Goal: Information Seeking & Learning: Learn about a topic

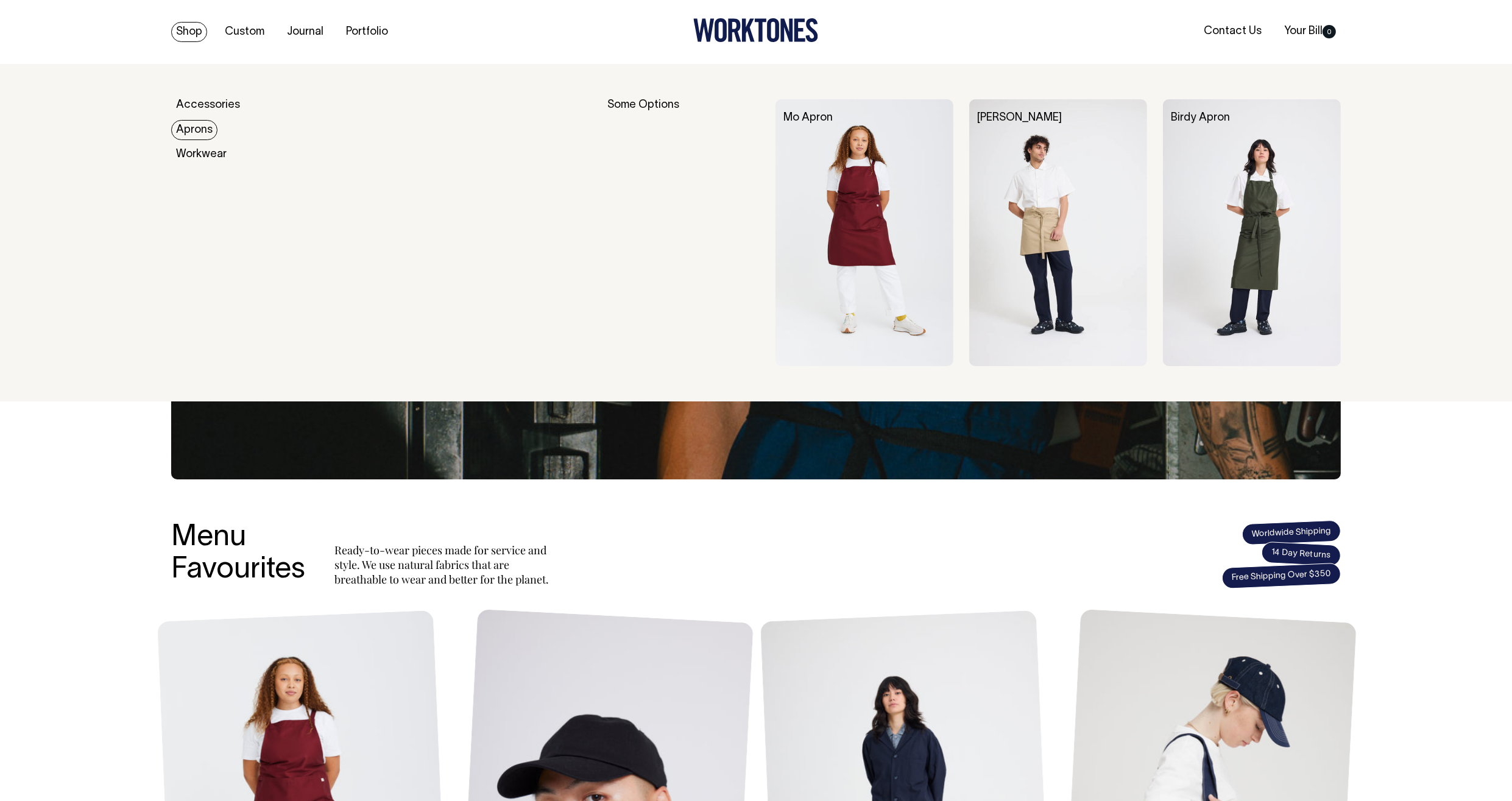
click at [187, 123] on link "Aprons" at bounding box center [194, 130] width 46 height 20
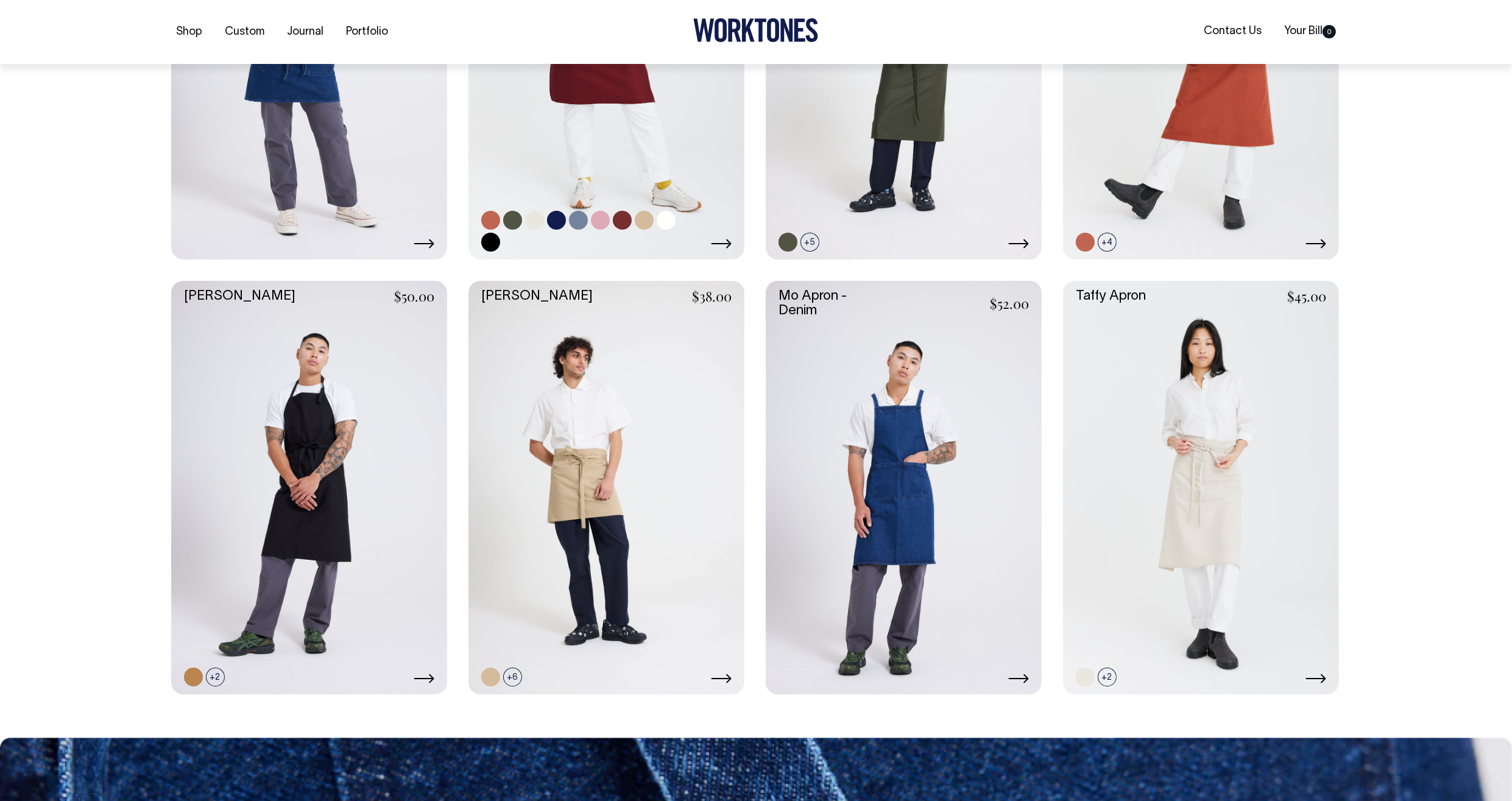
scroll to position [744, 0]
click at [236, 385] on link at bounding box center [309, 487] width 276 height 415
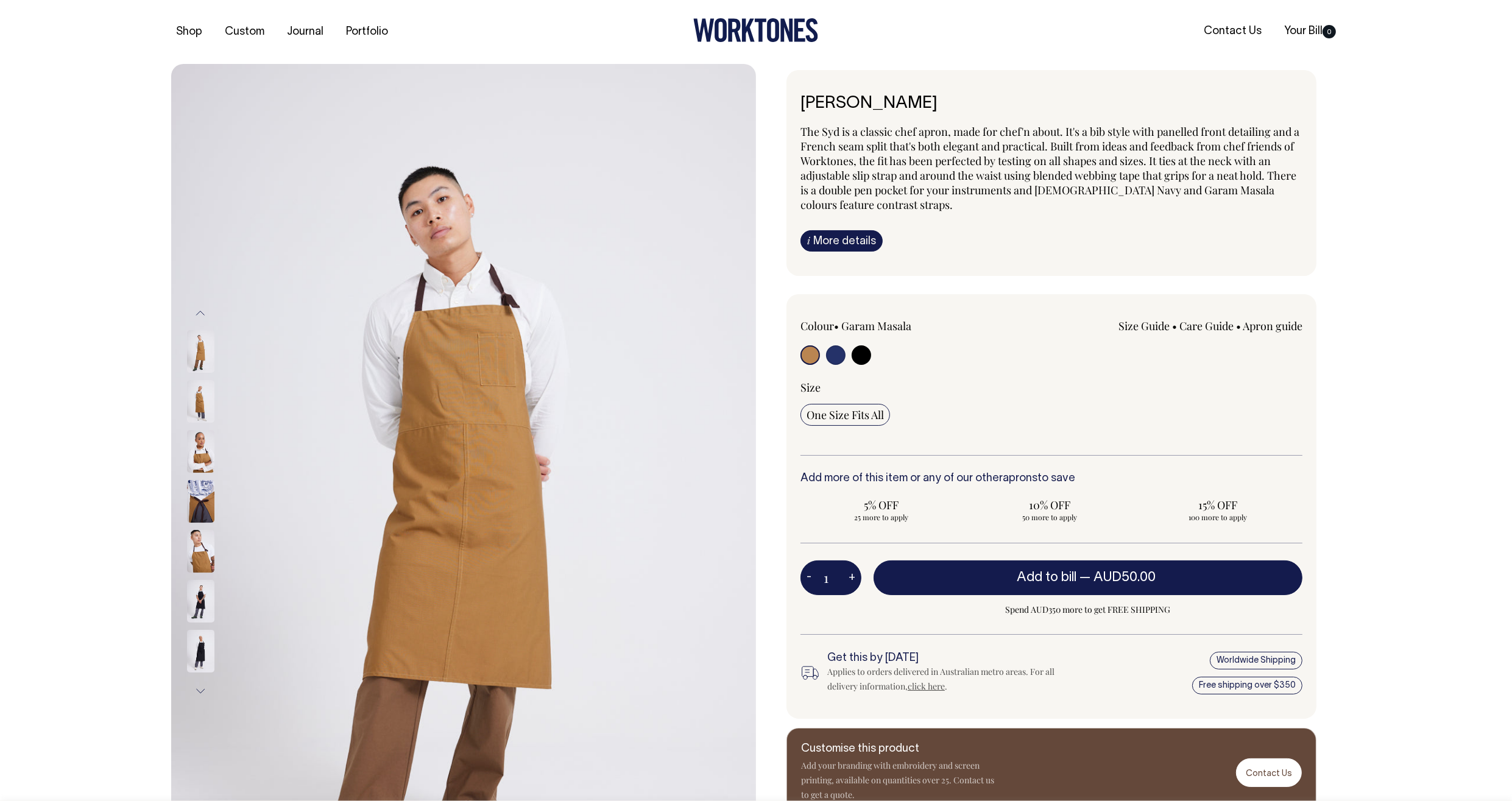
click at [209, 485] on img at bounding box center [200, 502] width 28 height 43
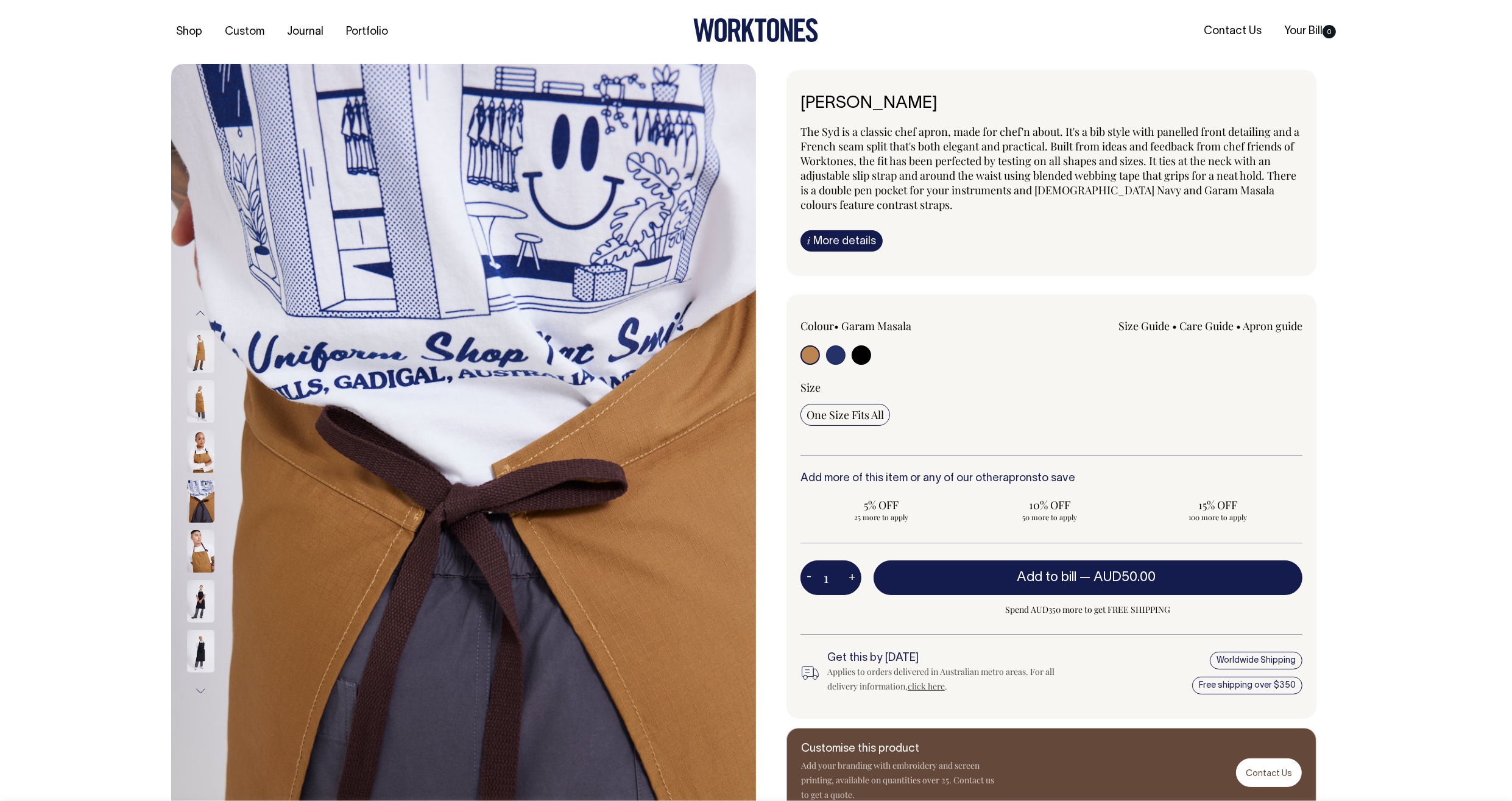
click at [205, 459] on img at bounding box center [200, 451] width 28 height 43
click at [199, 360] on img at bounding box center [200, 351] width 28 height 43
click at [187, 545] on img at bounding box center [200, 550] width 28 height 43
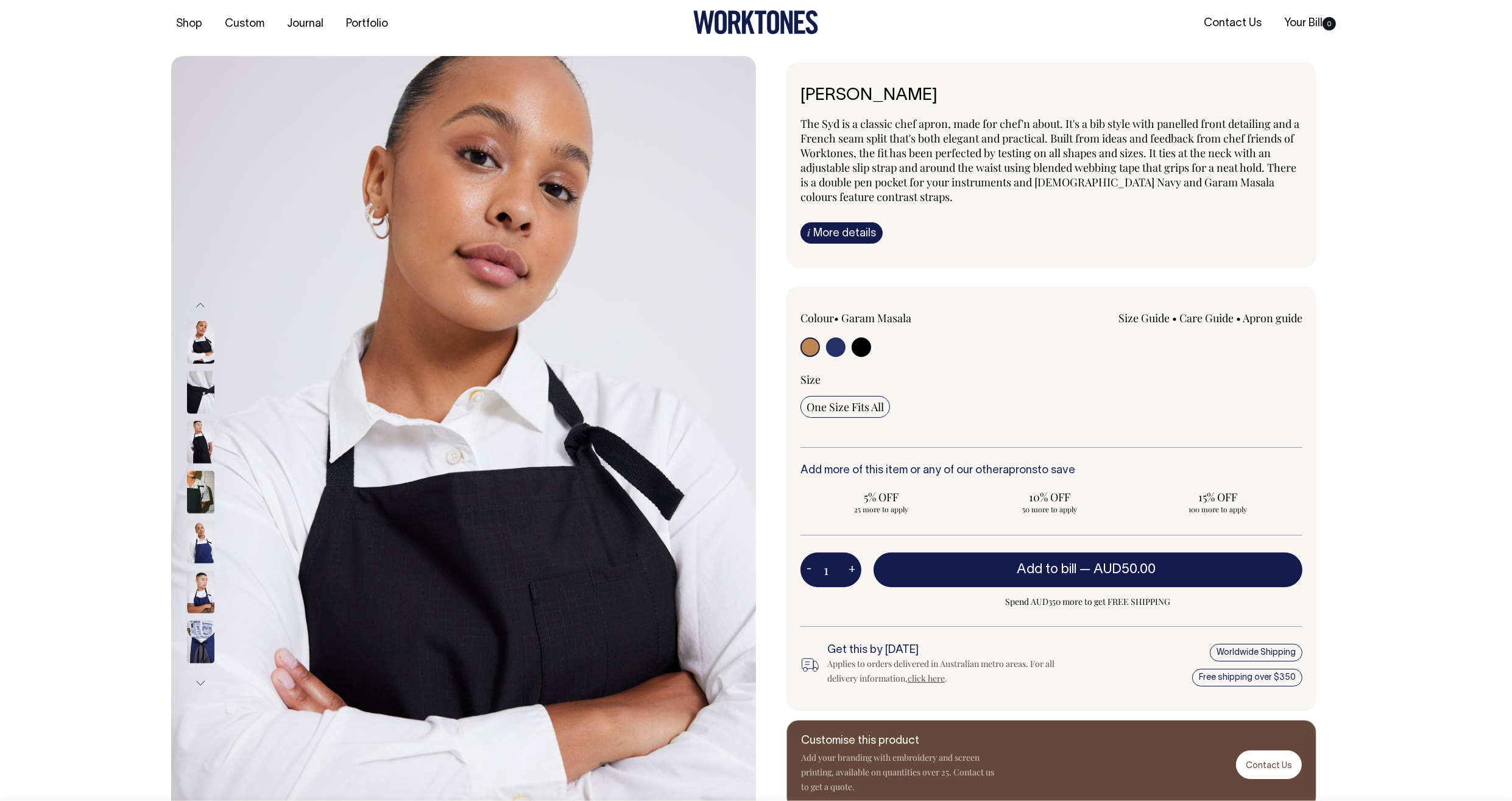
scroll to position [7, 0]
click at [1257, 317] on link "Apron guide" at bounding box center [1273, 319] width 60 height 15
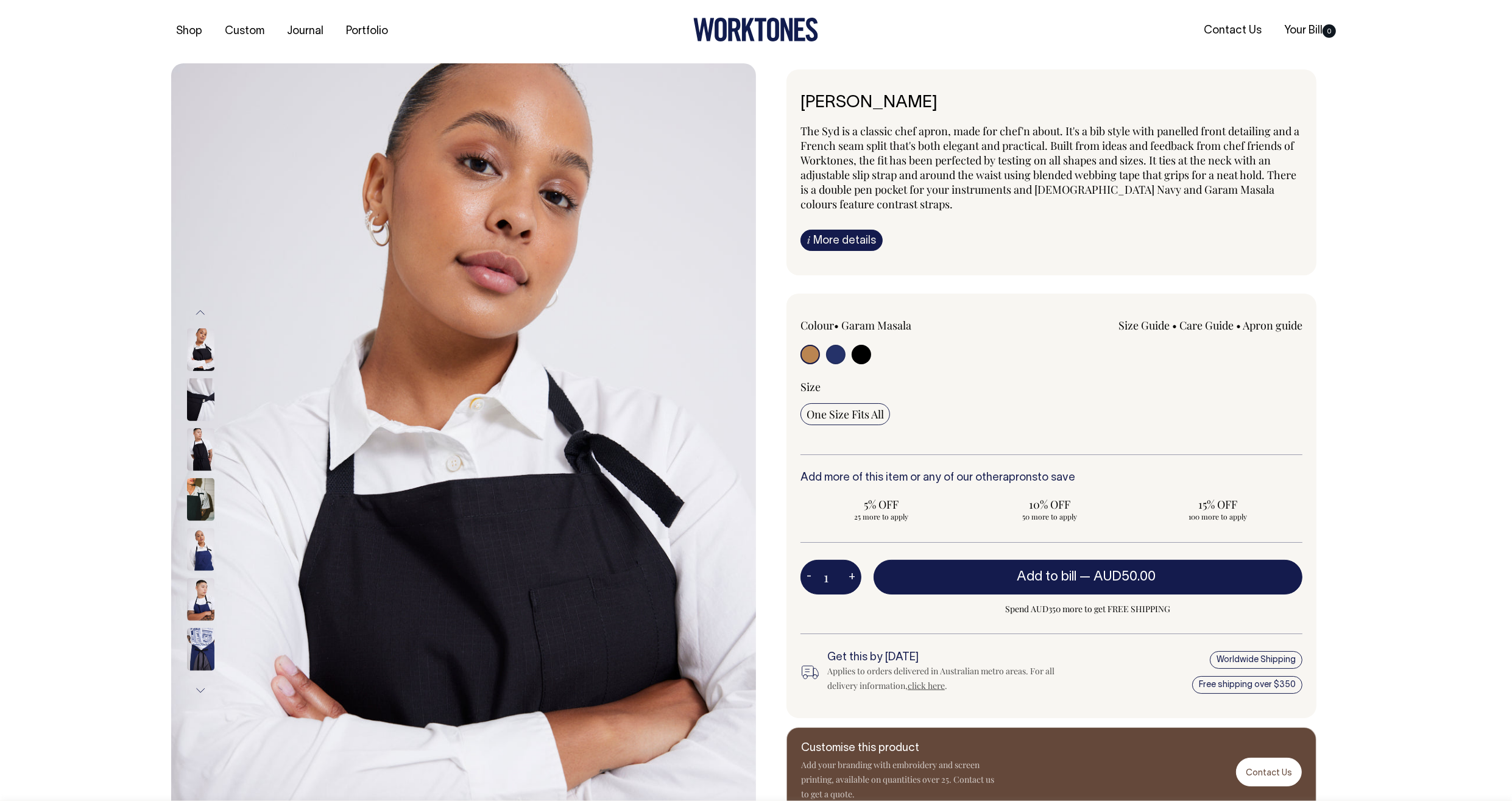
scroll to position [0, 0]
click at [200, 543] on img at bounding box center [200, 550] width 28 height 43
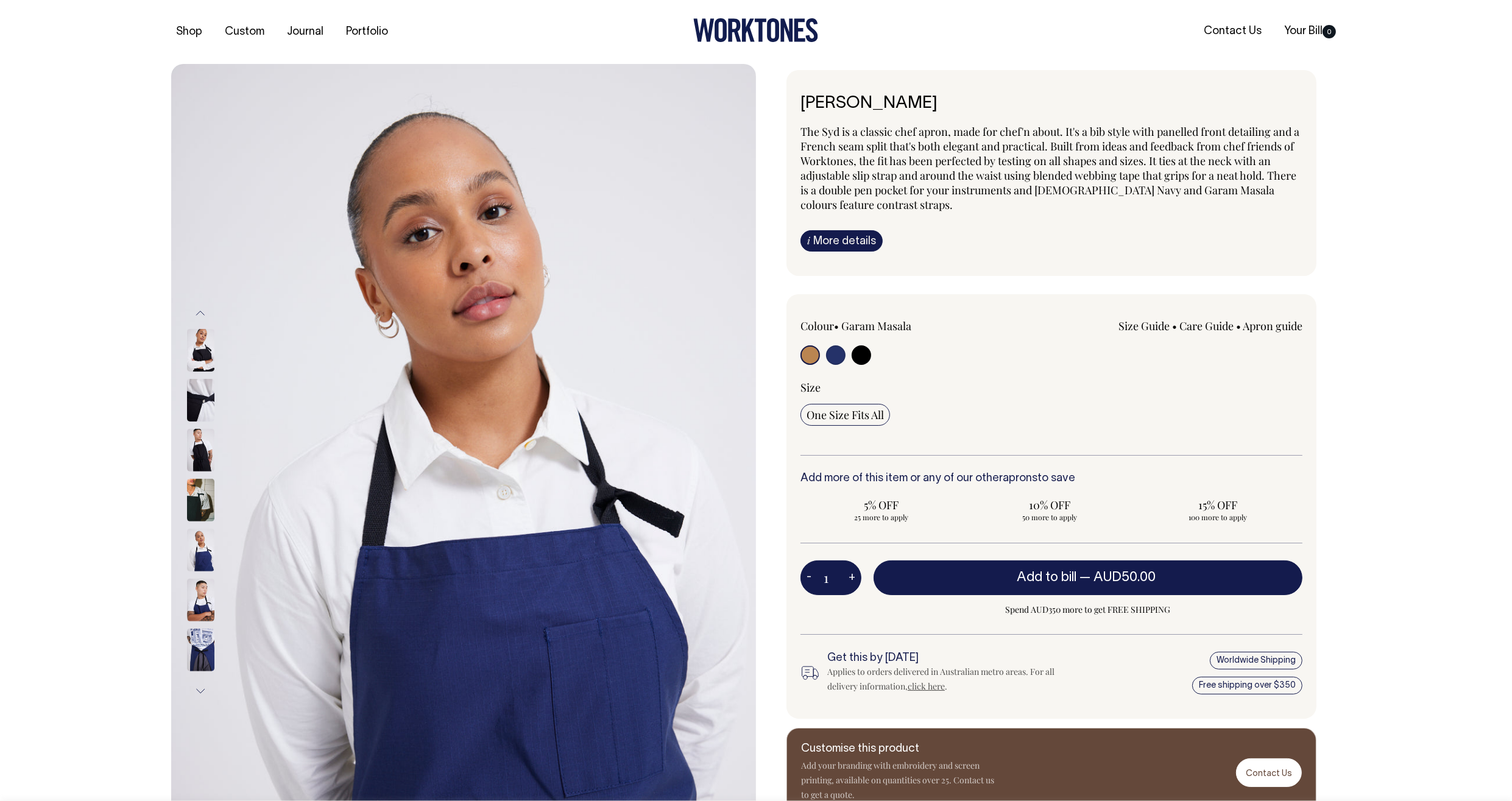
click at [207, 558] on img at bounding box center [200, 550] width 28 height 43
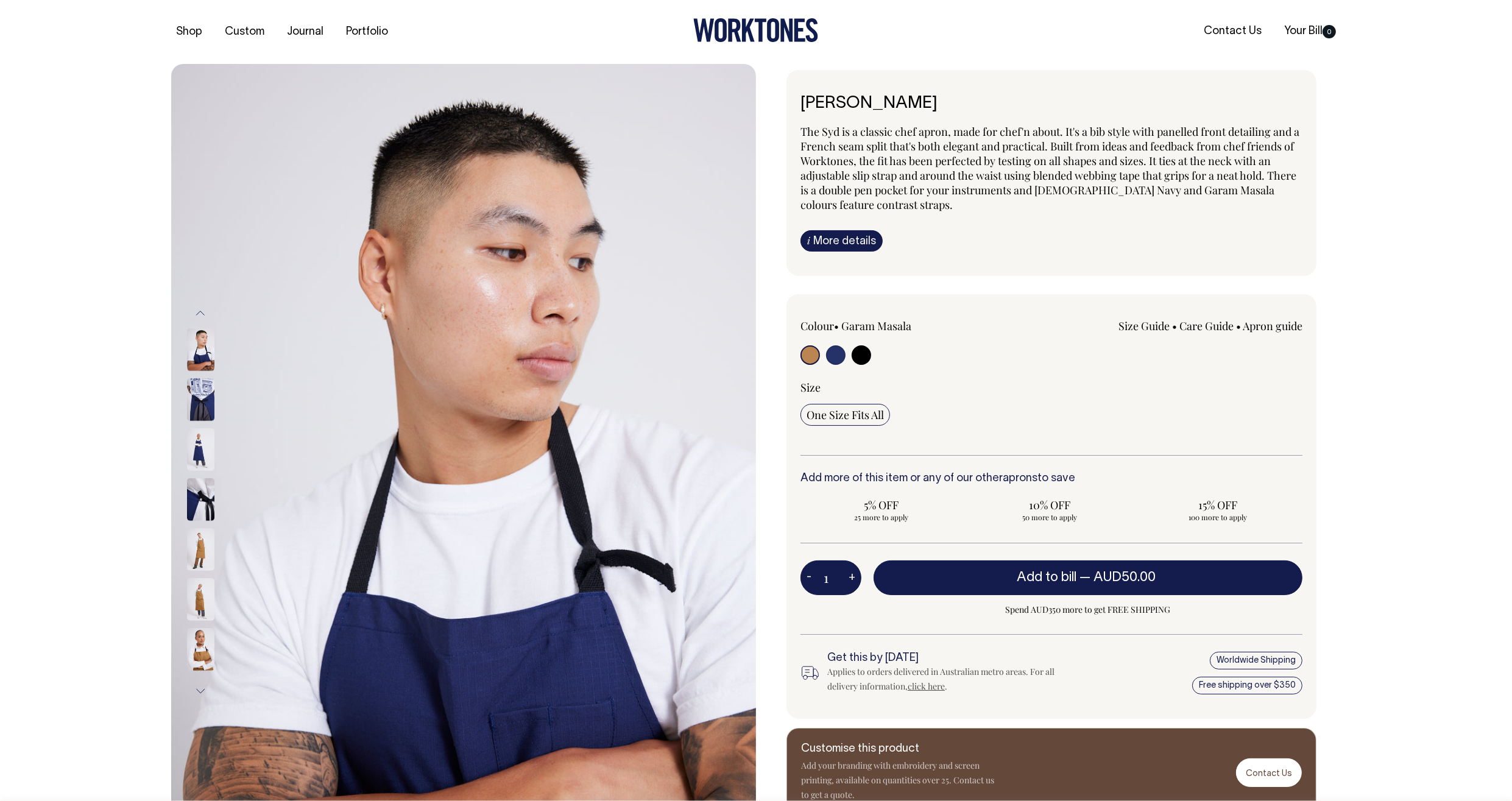
click at [209, 555] on img at bounding box center [200, 549] width 28 height 43
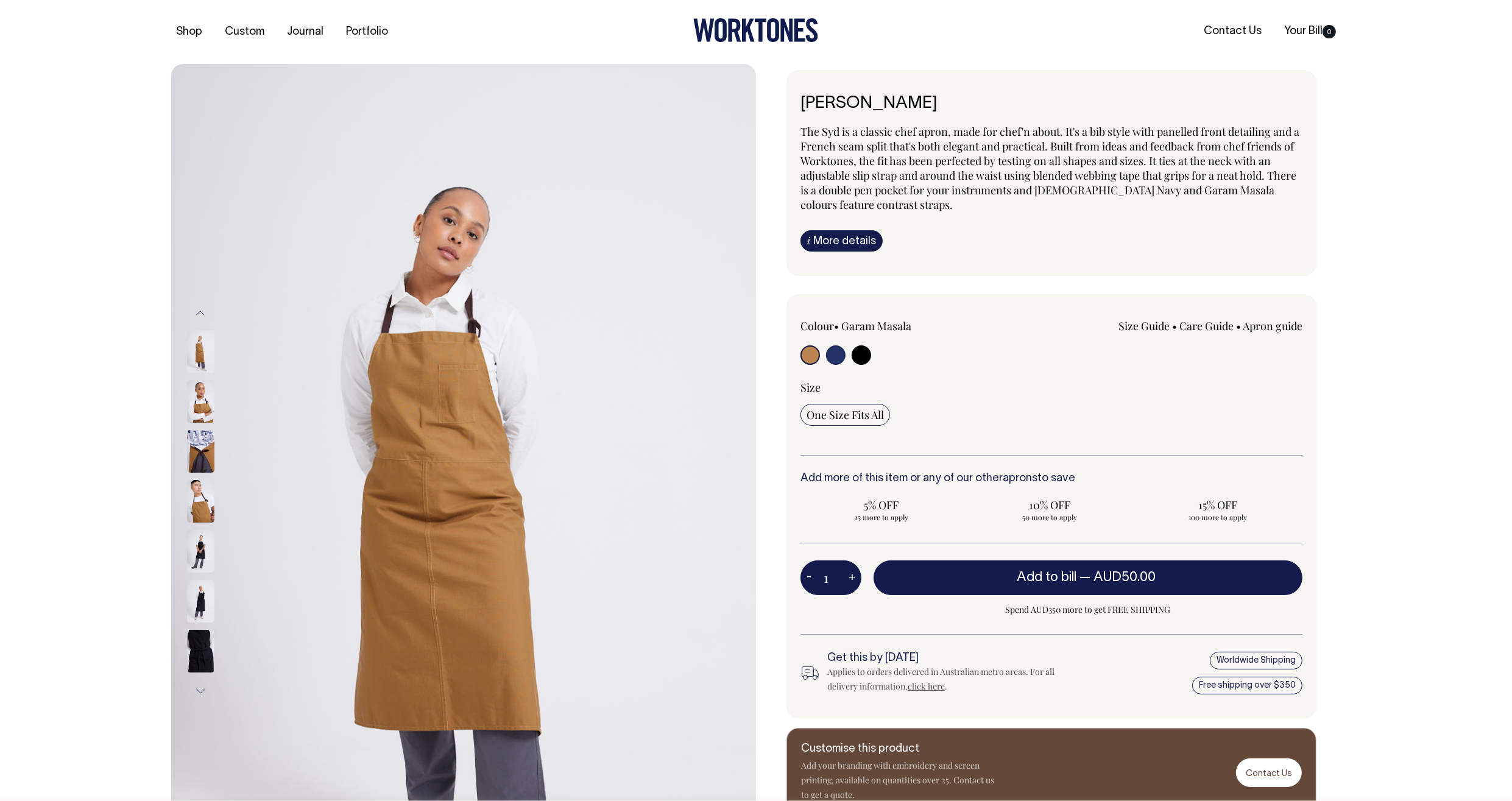
click at [187, 652] on img at bounding box center [200, 651] width 28 height 43
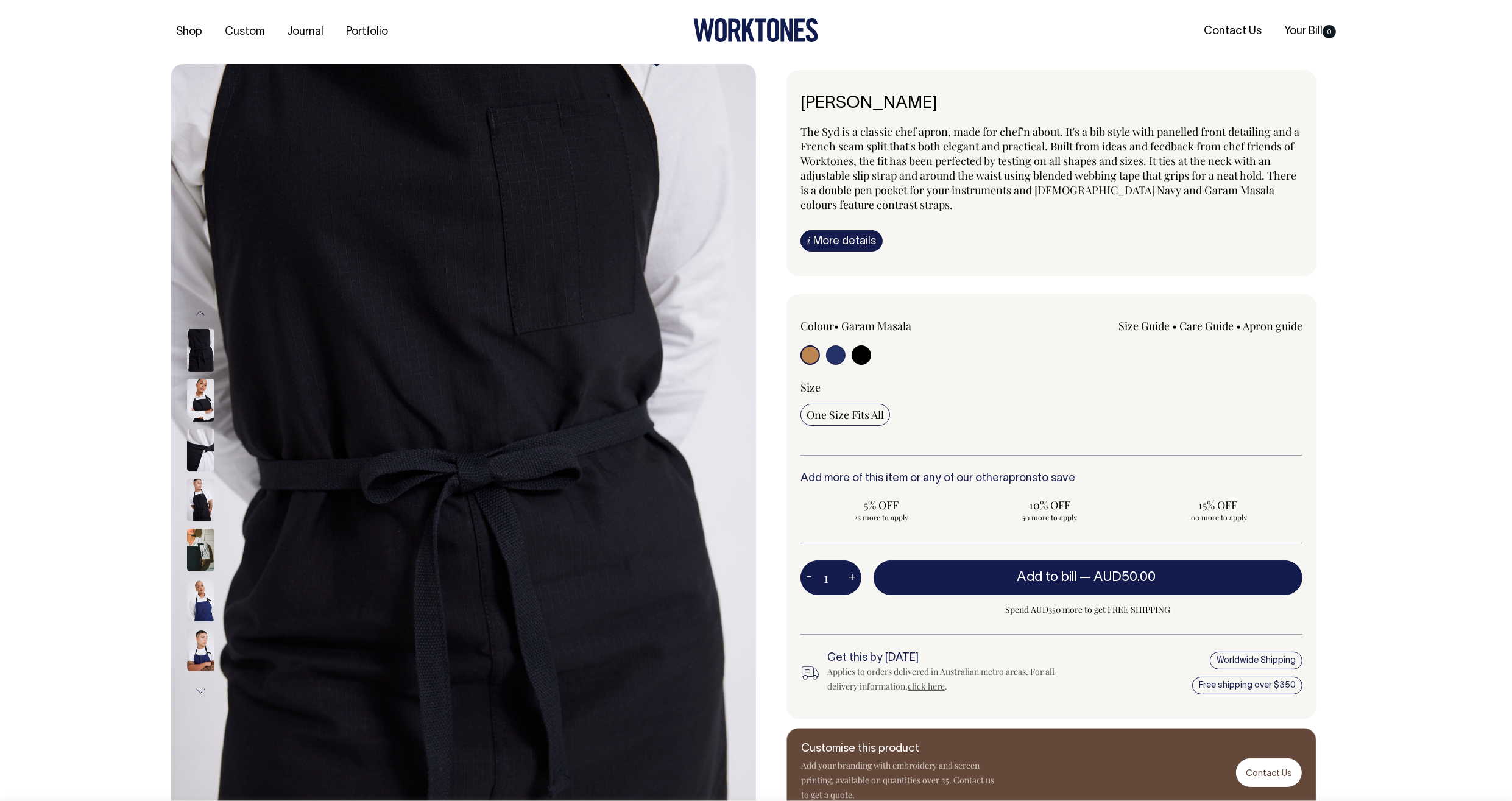
click at [200, 601] on div at bounding box center [217, 653] width 61 height 2055
click at [192, 659] on img at bounding box center [200, 650] width 28 height 43
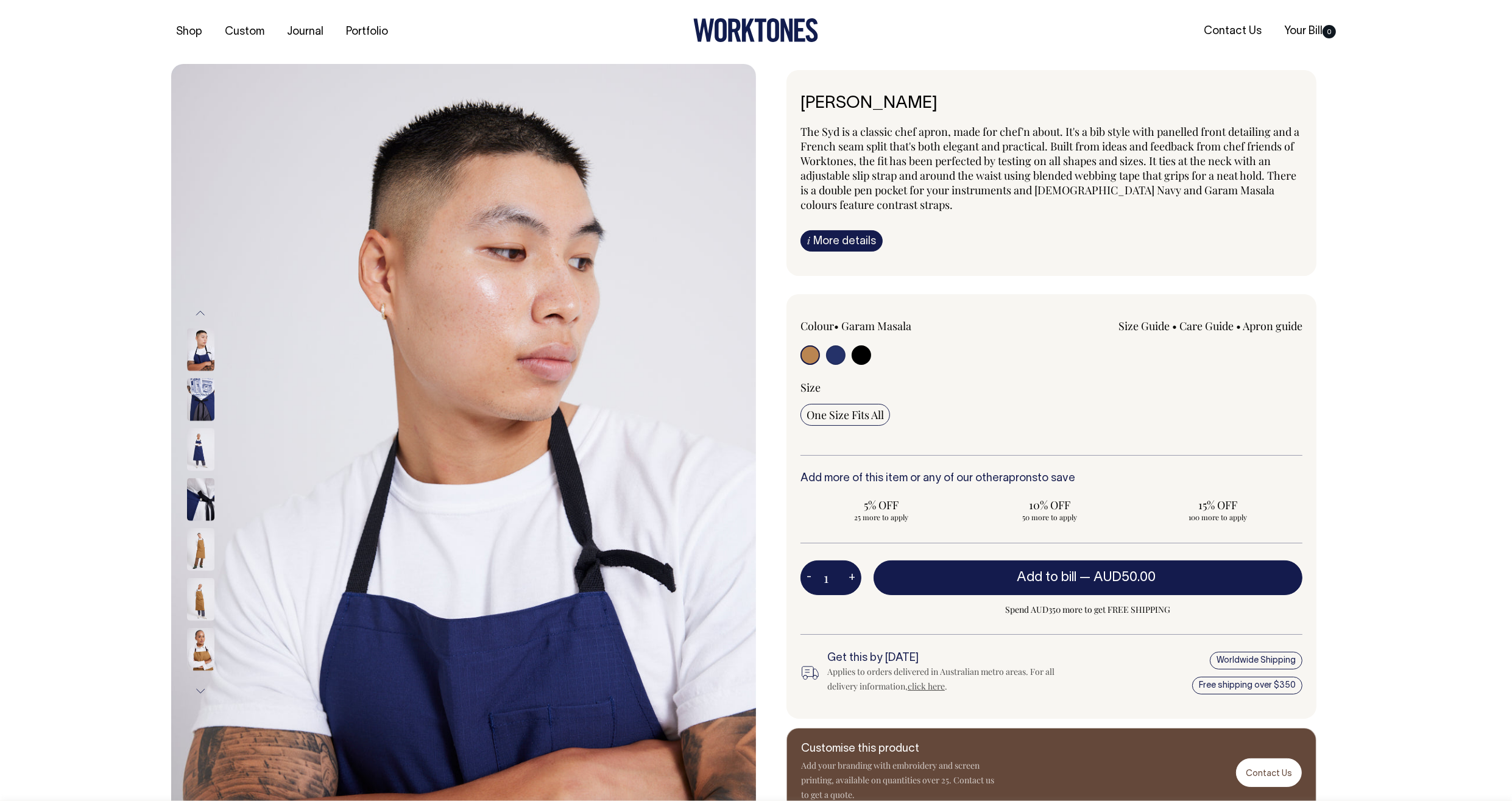
click at [197, 691] on button "Next" at bounding box center [200, 692] width 19 height 28
click at [205, 592] on img at bounding box center [200, 599] width 28 height 43
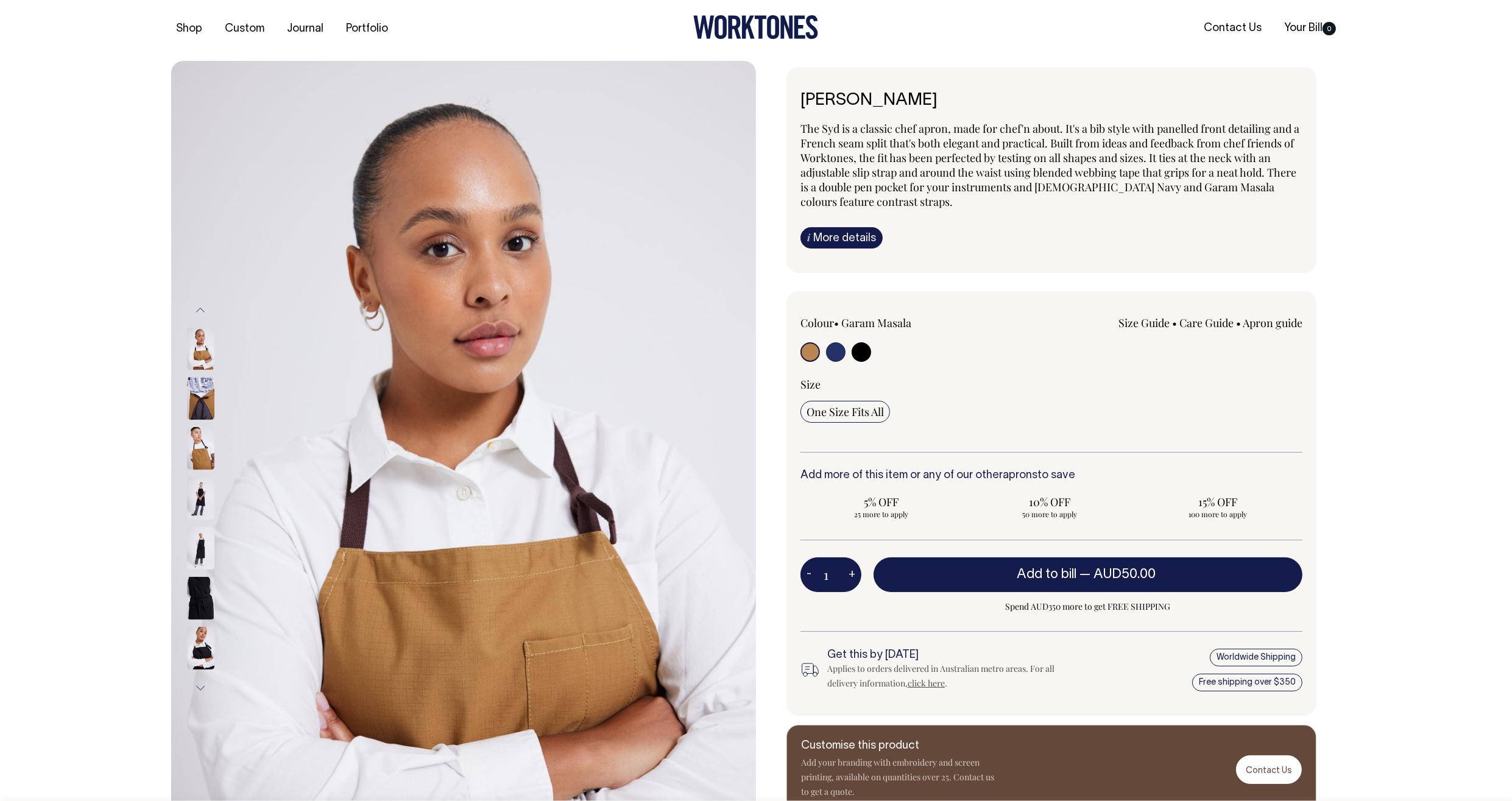
scroll to position [2, 0]
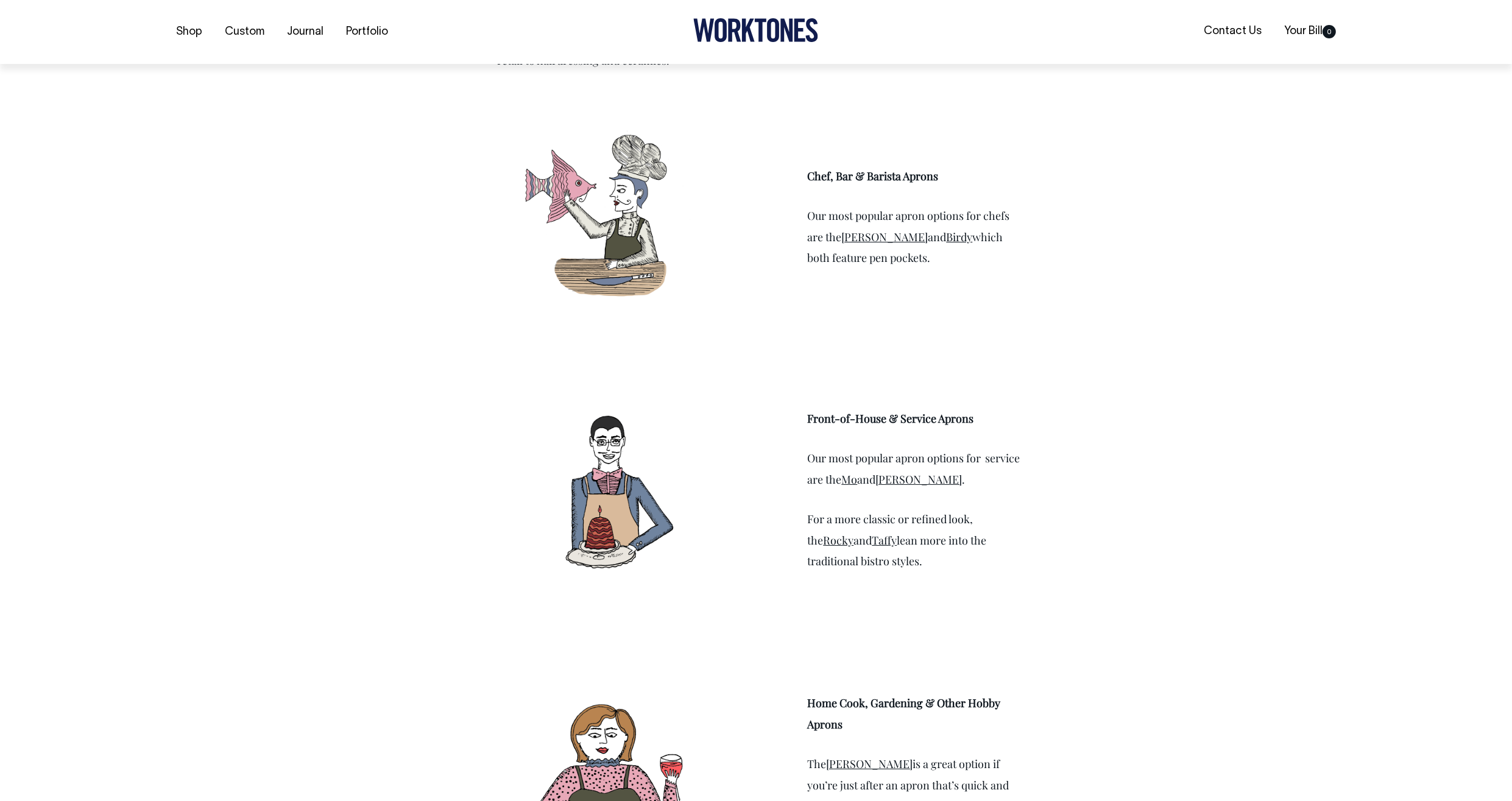
scroll to position [1757, 0]
